Goal: Check status

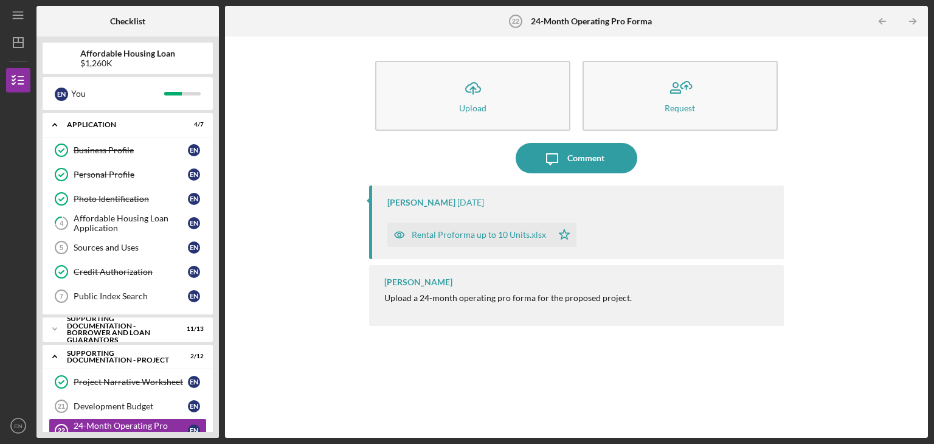
scroll to position [265, 0]
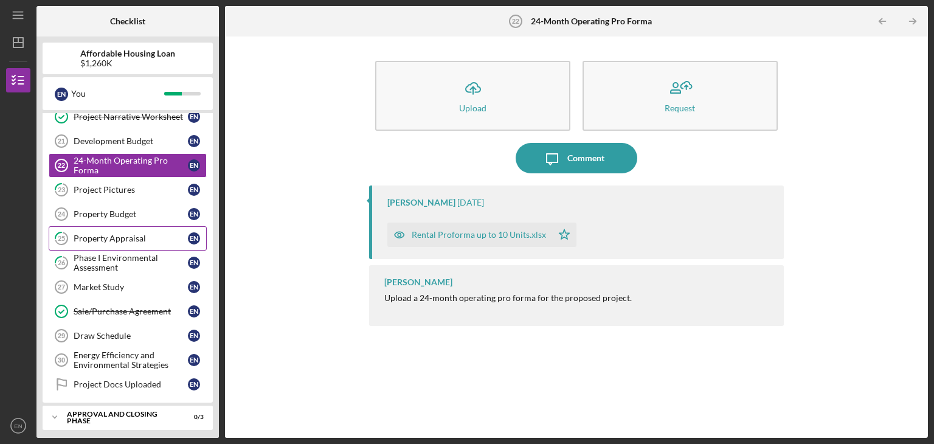
click at [126, 237] on div "Property Appraisal" at bounding box center [131, 239] width 114 height 10
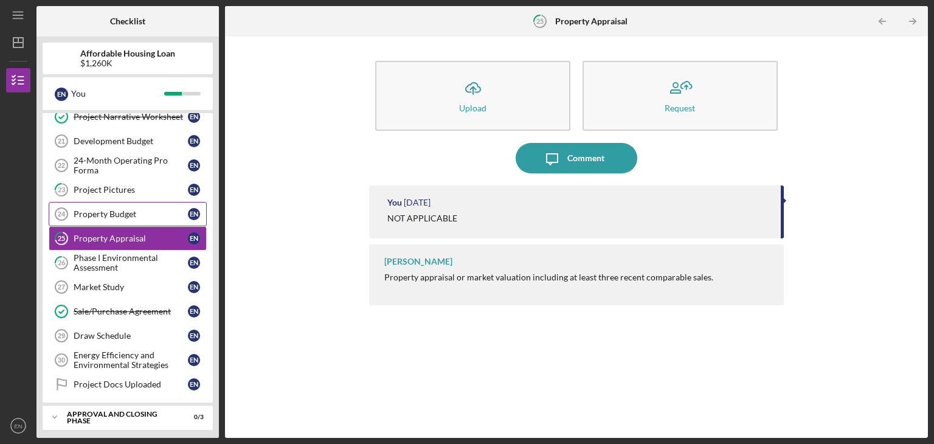
click at [123, 202] on link "Property Budget 24 Property Budget E N" at bounding box center [128, 214] width 158 height 24
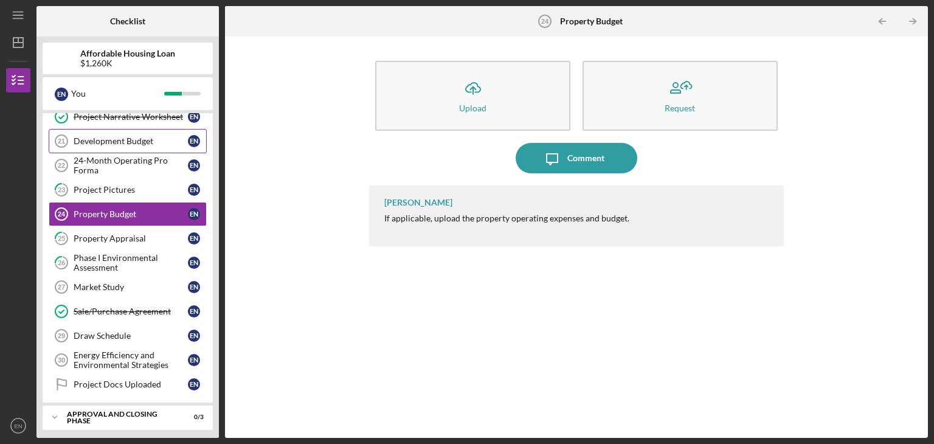
click at [123, 131] on link "Development Budget 21 Development Budget E N" at bounding box center [128, 141] width 158 height 24
